Goal: Task Accomplishment & Management: Manage account settings

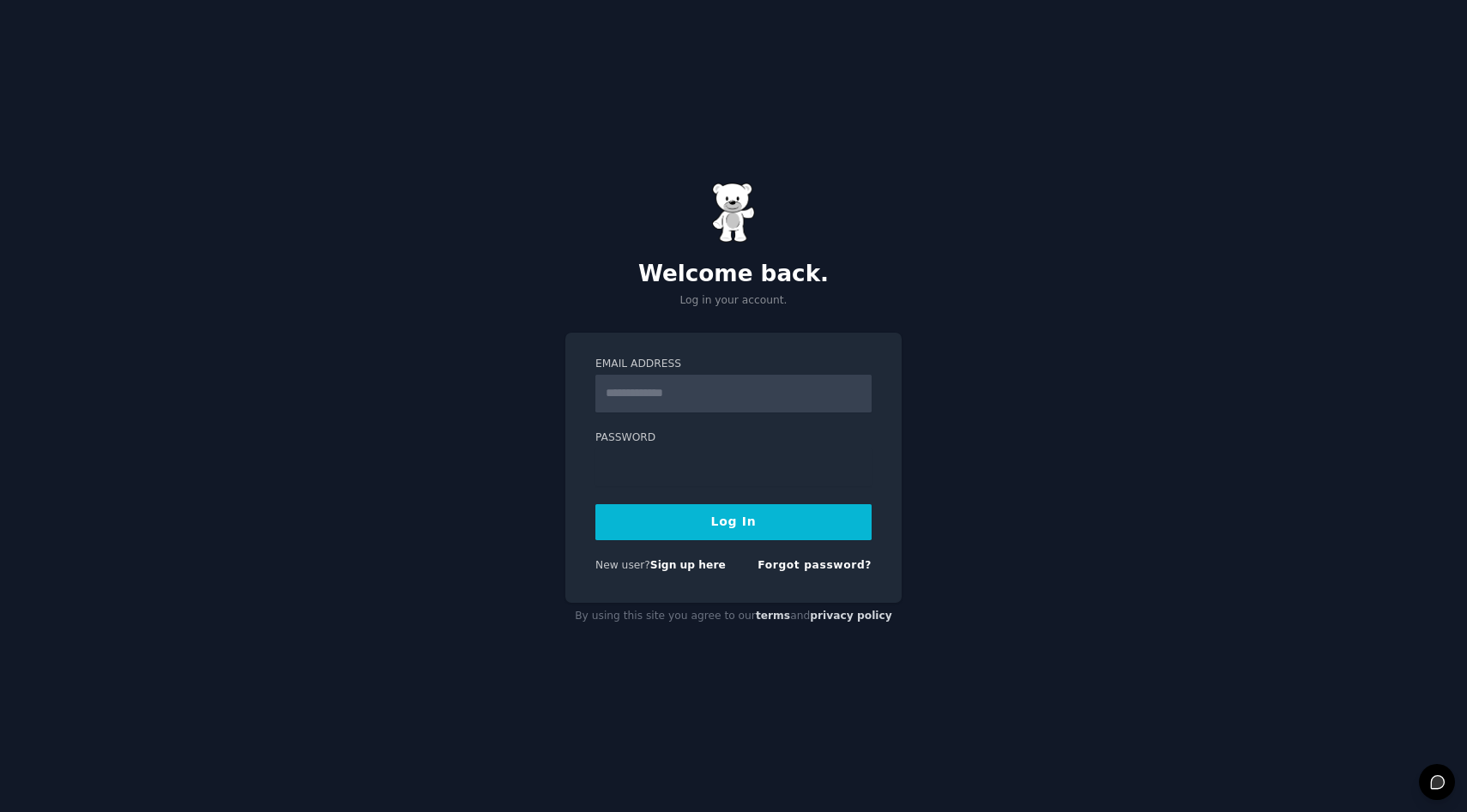
click at [744, 396] on input "Email Address" at bounding box center [733, 394] width 276 height 38
click at [576, 472] on div "Email Address Password Log In New user? Sign up here Forgot password?" at bounding box center [733, 468] width 337 height 271
click at [623, 392] on input "Email Address" at bounding box center [733, 394] width 276 height 38
click at [535, 400] on div "Welcome back. Log in your account. Email Address Password Log In New user? Sign…" at bounding box center [733, 406] width 1467 height 812
click at [856, 390] on input "Email Address" at bounding box center [733, 394] width 276 height 38
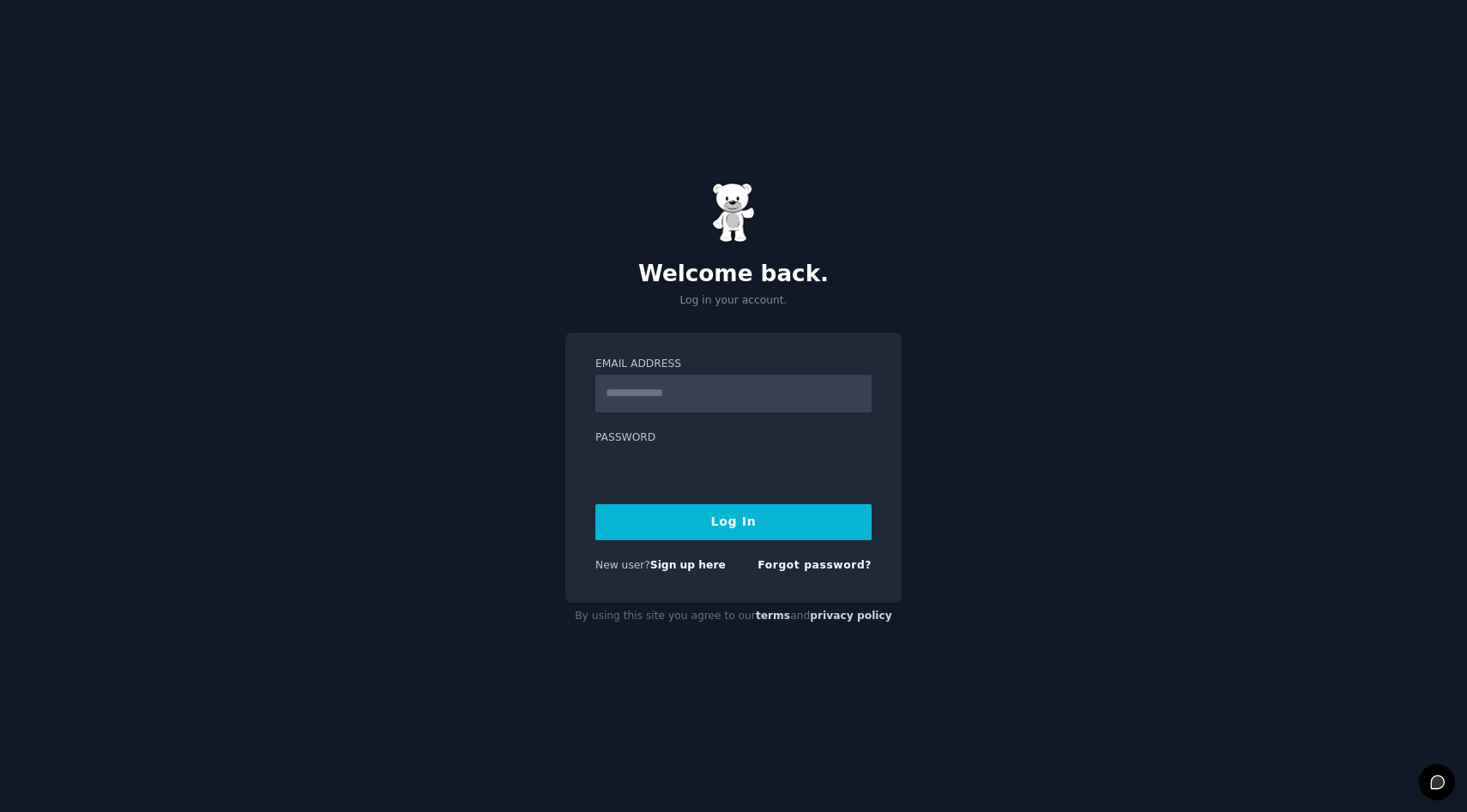
click at [856, 399] on input "Email Address" at bounding box center [733, 394] width 276 height 38
click at [813, 387] on input "Email Address" at bounding box center [733, 394] width 276 height 38
